Goal: Task Accomplishment & Management: Manage account settings

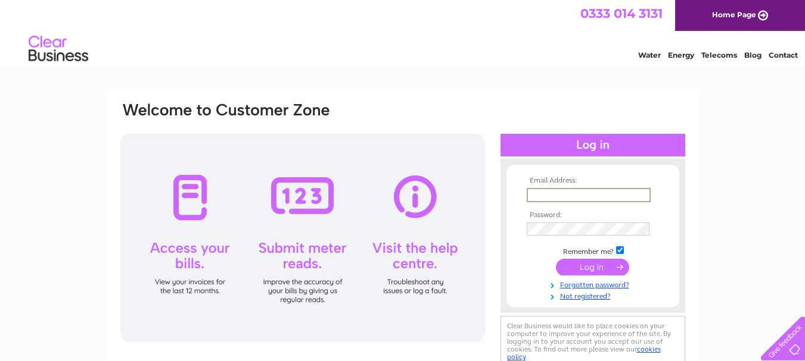
click at [564, 196] on input "text" at bounding box center [588, 195] width 124 height 14
type input "danno144@hotmail.com"
click at [593, 268] on input "submit" at bounding box center [592, 267] width 73 height 17
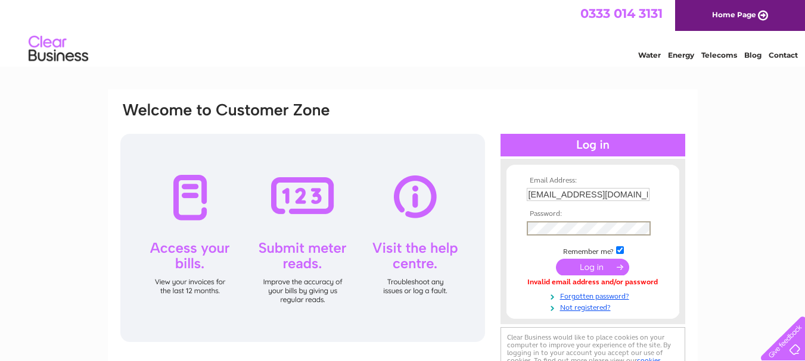
click at [556, 259] on input "submit" at bounding box center [592, 267] width 73 height 17
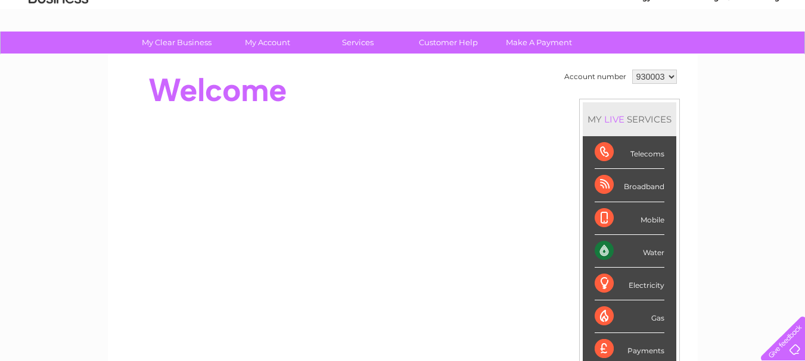
scroll to position [60, 0]
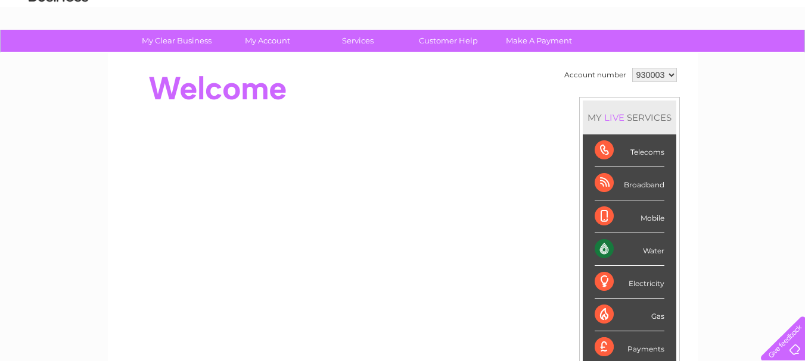
click at [604, 249] on div "Water" at bounding box center [629, 249] width 70 height 33
click at [599, 251] on div "Water" at bounding box center [629, 249] width 70 height 33
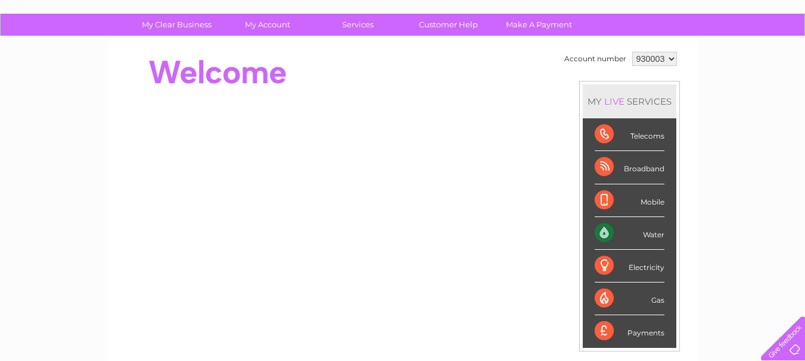
scroll to position [54, 0]
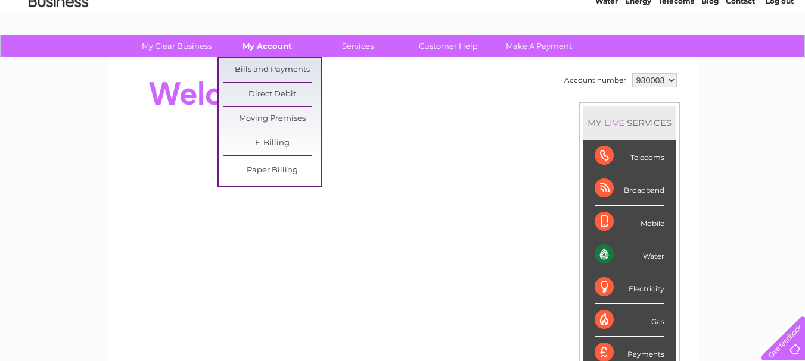
click at [274, 49] on link "My Account" at bounding box center [267, 46] width 98 height 22
click at [273, 66] on link "Bills and Payments" at bounding box center [272, 70] width 98 height 24
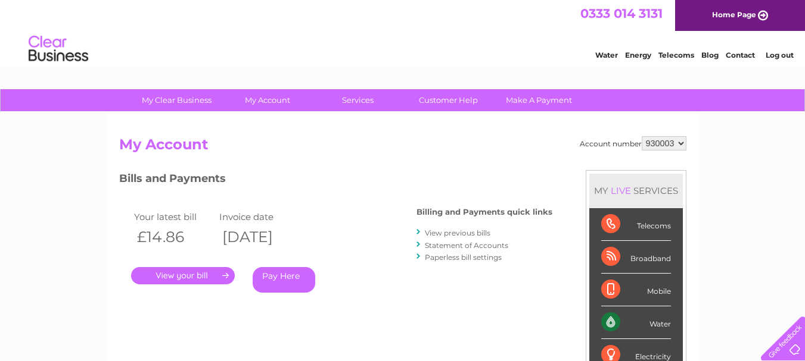
click at [440, 232] on link "View previous bills" at bounding box center [458, 233] width 66 height 9
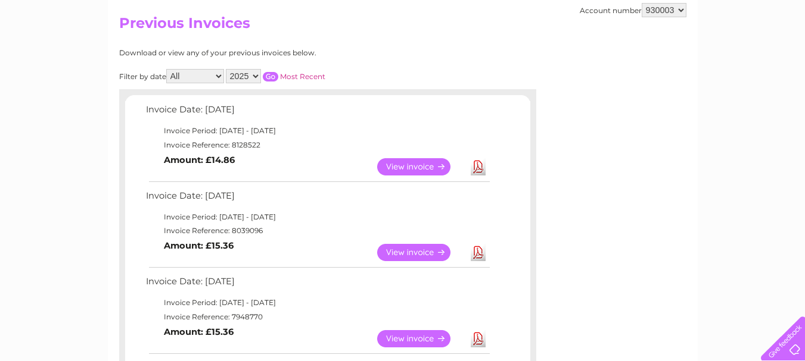
scroll to position [96, 0]
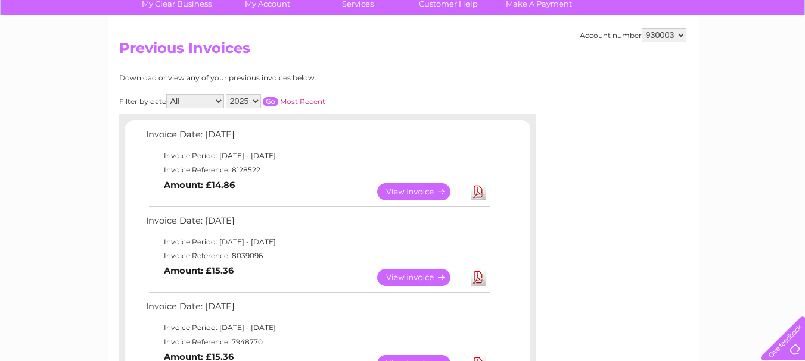
click at [257, 99] on select "2025 2024 2023 2022" at bounding box center [243, 101] width 35 height 14
select select "2022"
click at [227, 94] on select "2025 2024 2023 2022" at bounding box center [243, 101] width 35 height 14
click at [273, 101] on input "button" at bounding box center [270, 102] width 15 height 10
click at [257, 100] on select "2025 2024 2023 2022" at bounding box center [243, 101] width 35 height 14
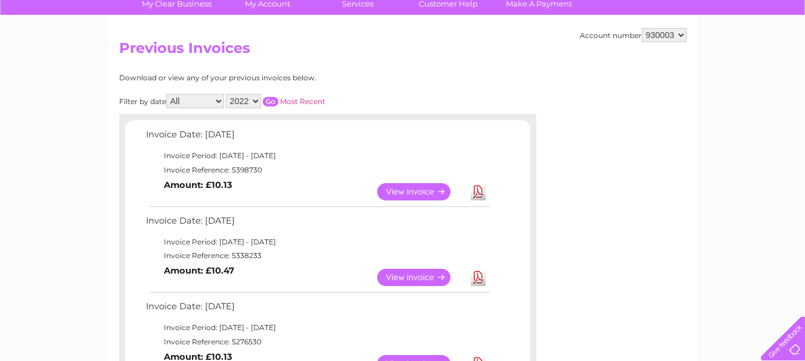
click at [257, 100] on select "2025 2024 2023 2022" at bounding box center [243, 101] width 35 height 14
